Goal: Information Seeking & Learning: Learn about a topic

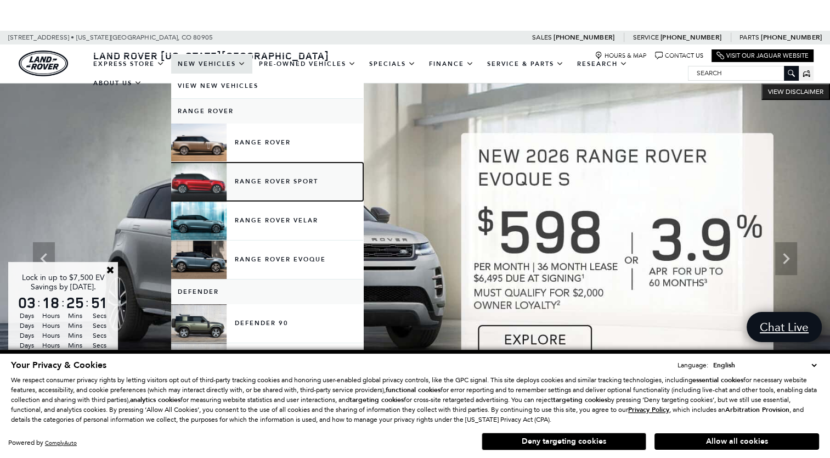
click at [260, 182] on link "Range Rover Sport" at bounding box center [267, 181] width 192 height 38
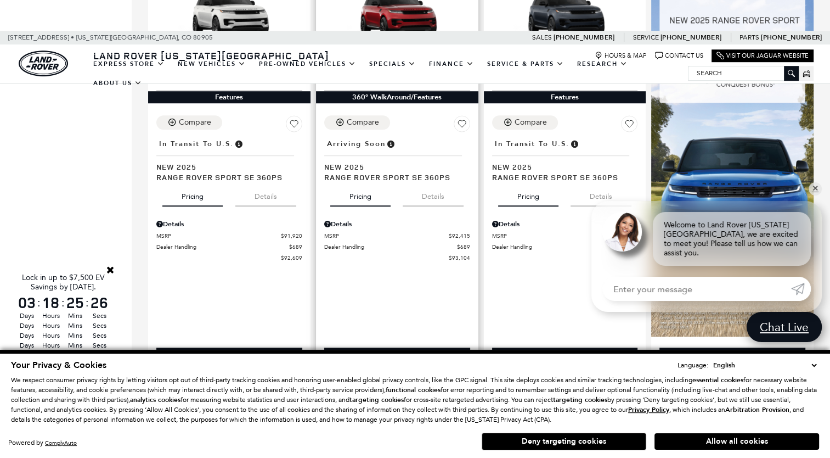
scroll to position [823, 0]
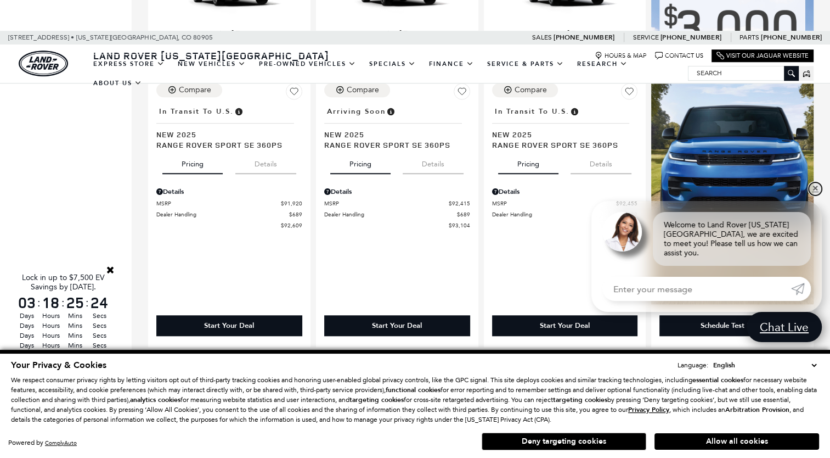
click at [815, 195] on link "✕" at bounding box center [815, 188] width 13 height 13
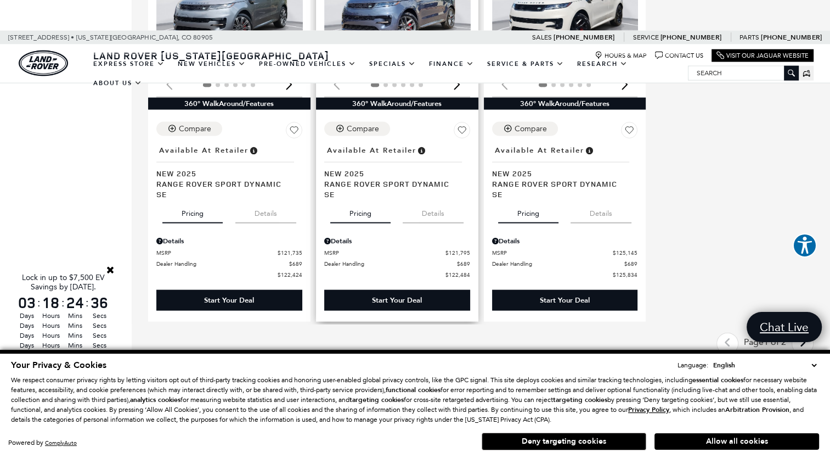
scroll to position [2524, 0]
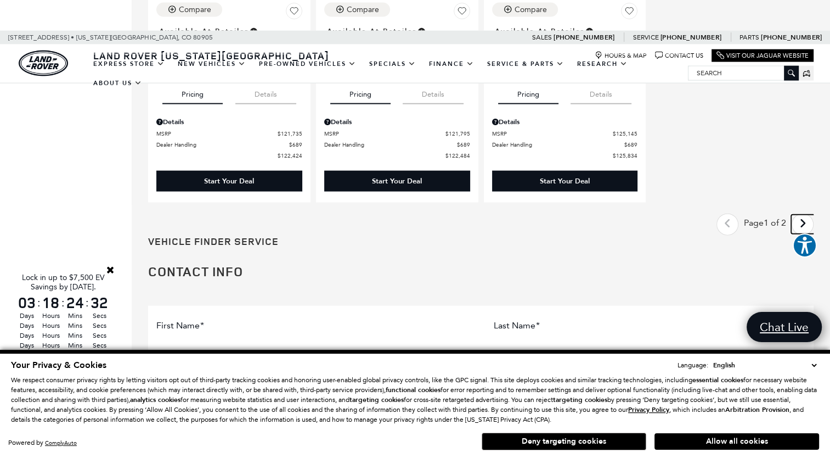
click at [806, 215] on icon "next page" at bounding box center [802, 224] width 7 height 18
